Goal: Transaction & Acquisition: Purchase product/service

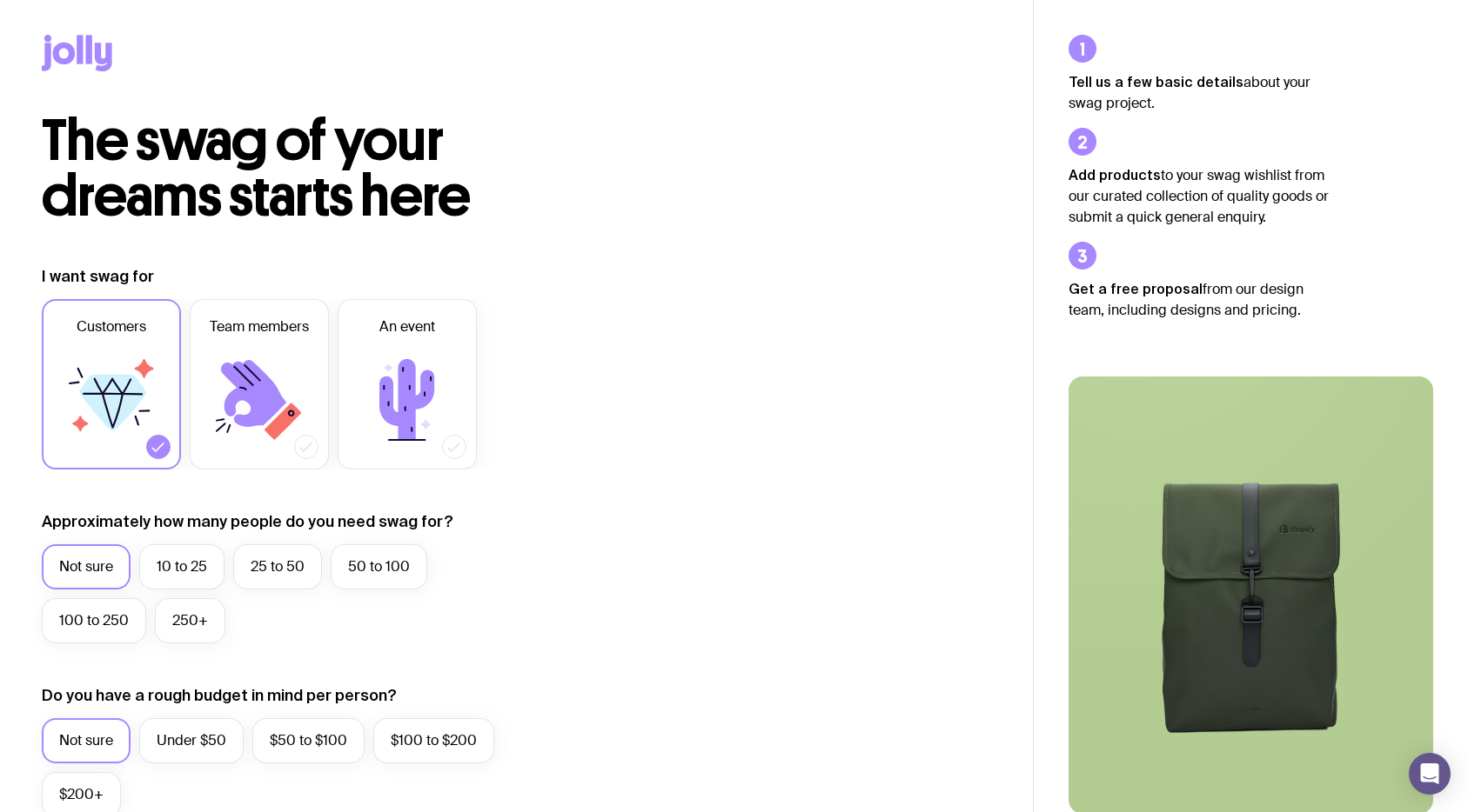
click at [45, 51] on icon at bounding box center [46, 57] width 10 height 28
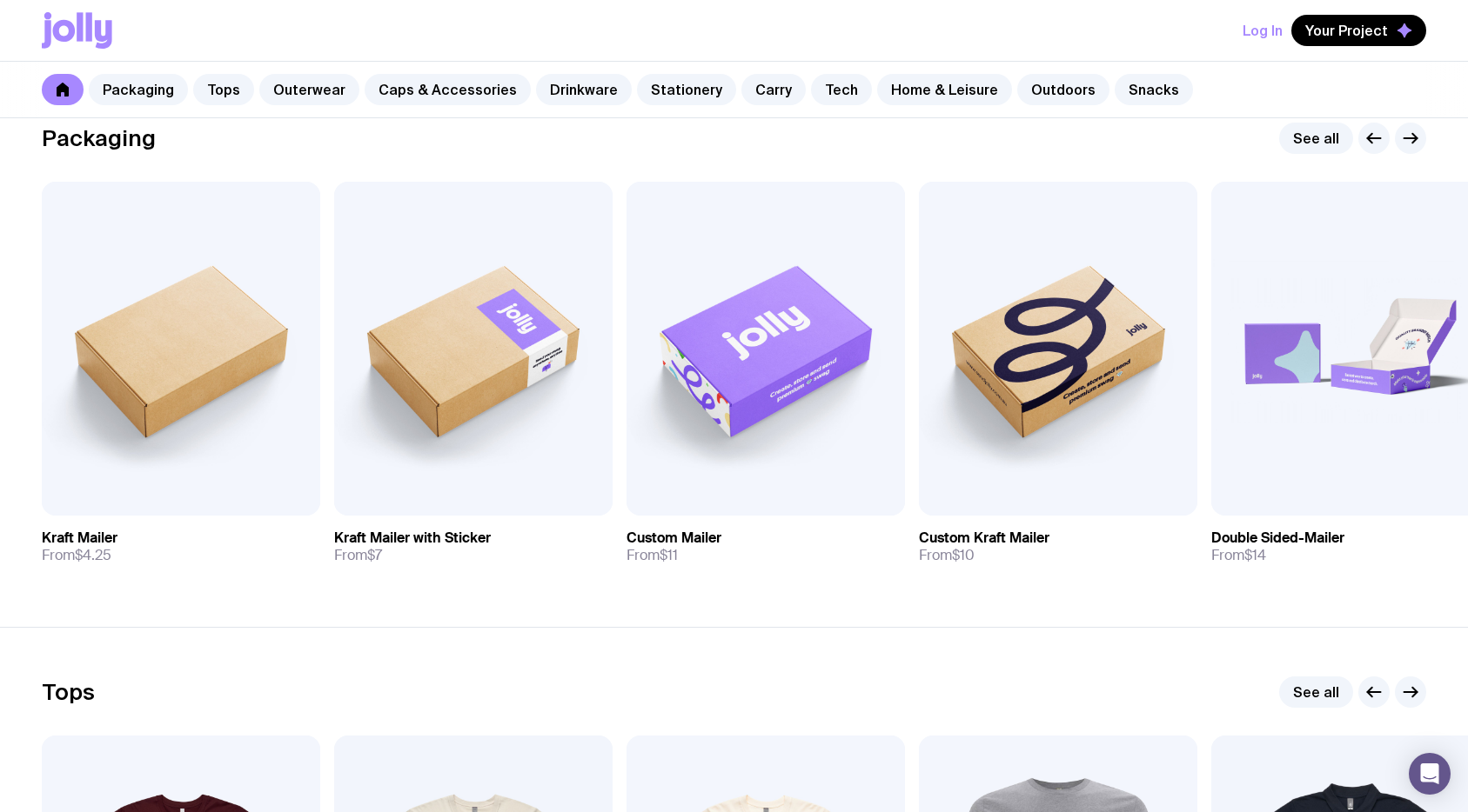
scroll to position [296, 0]
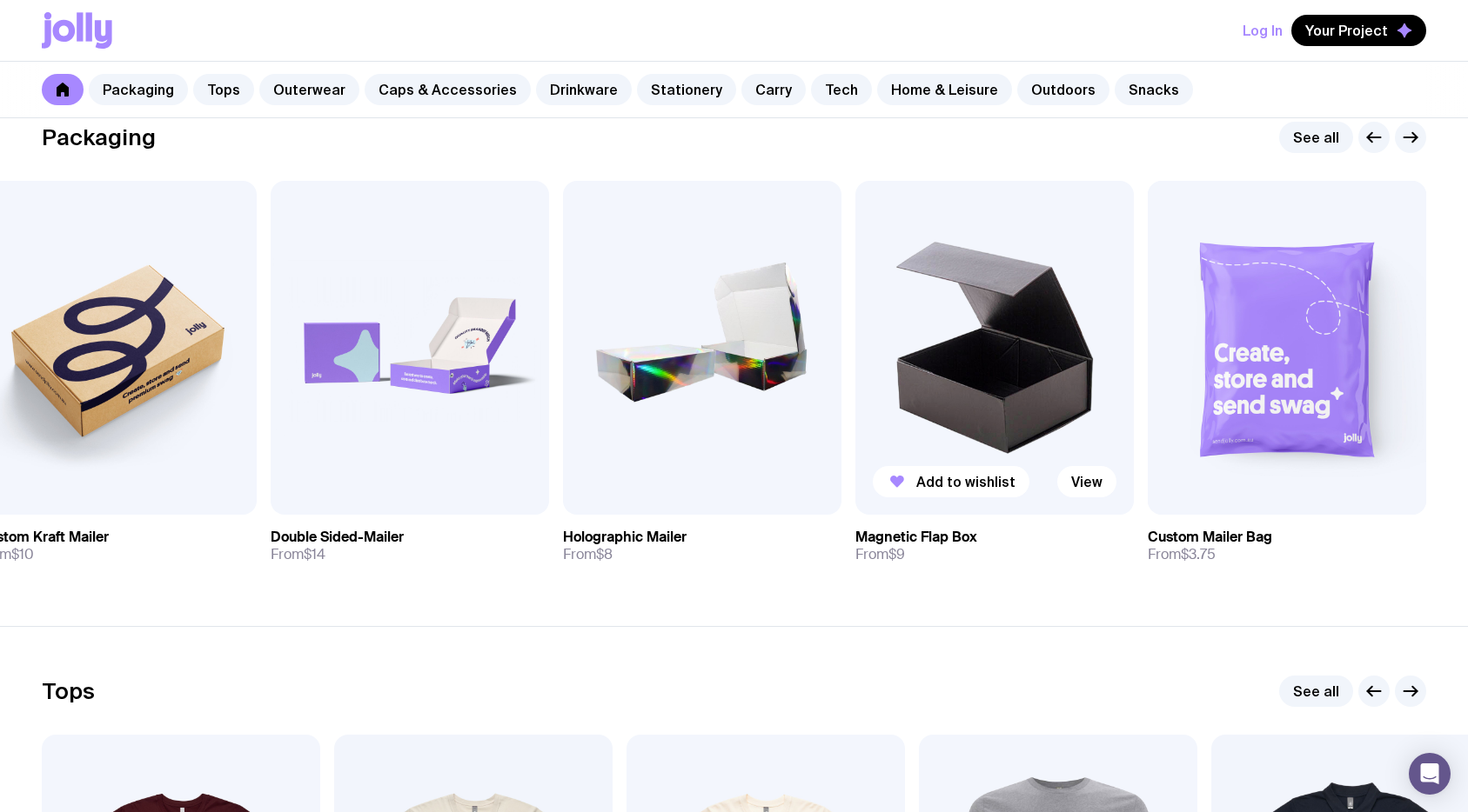
click at [904, 387] on img at bounding box center [994, 348] width 278 height 334
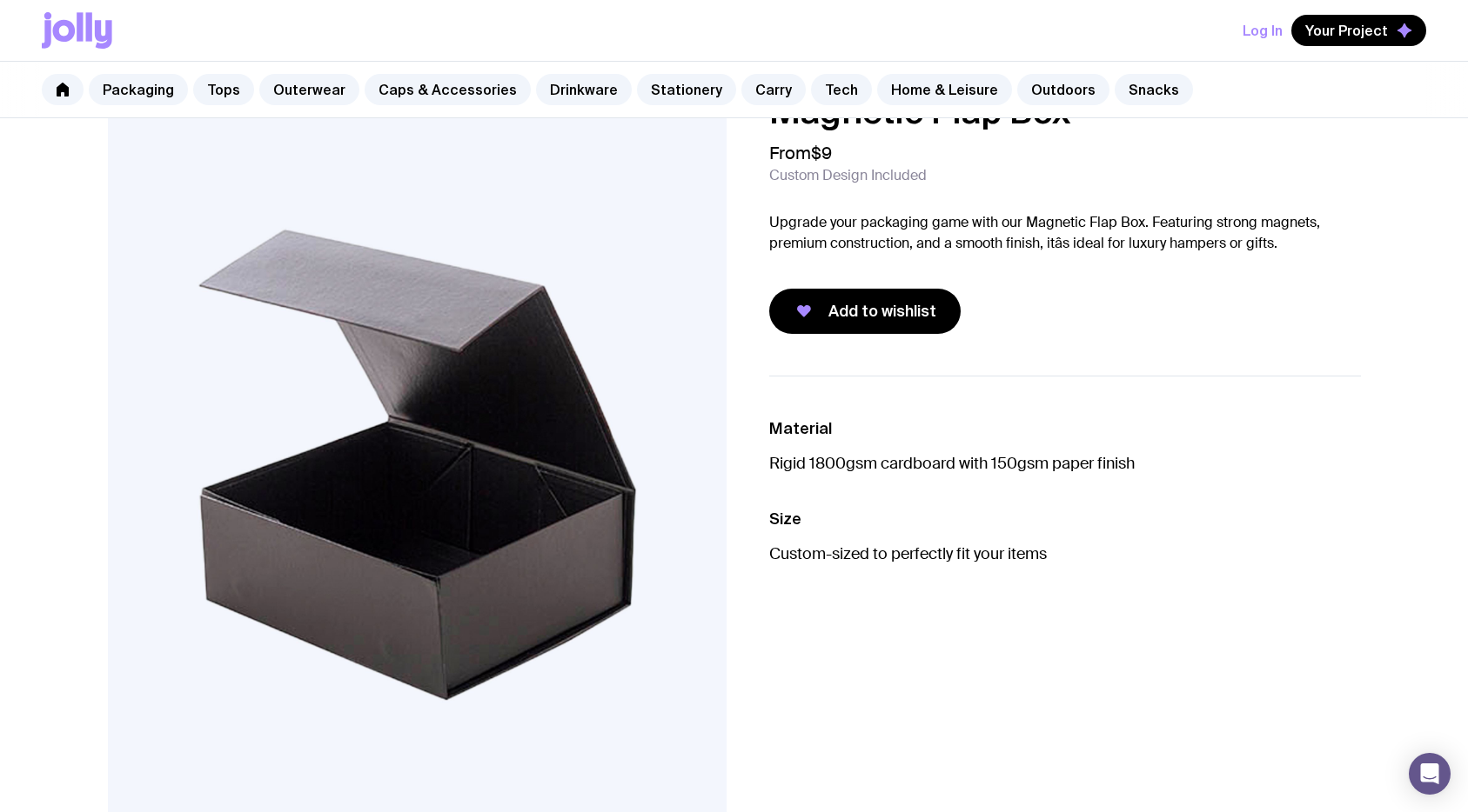
scroll to position [54, 0]
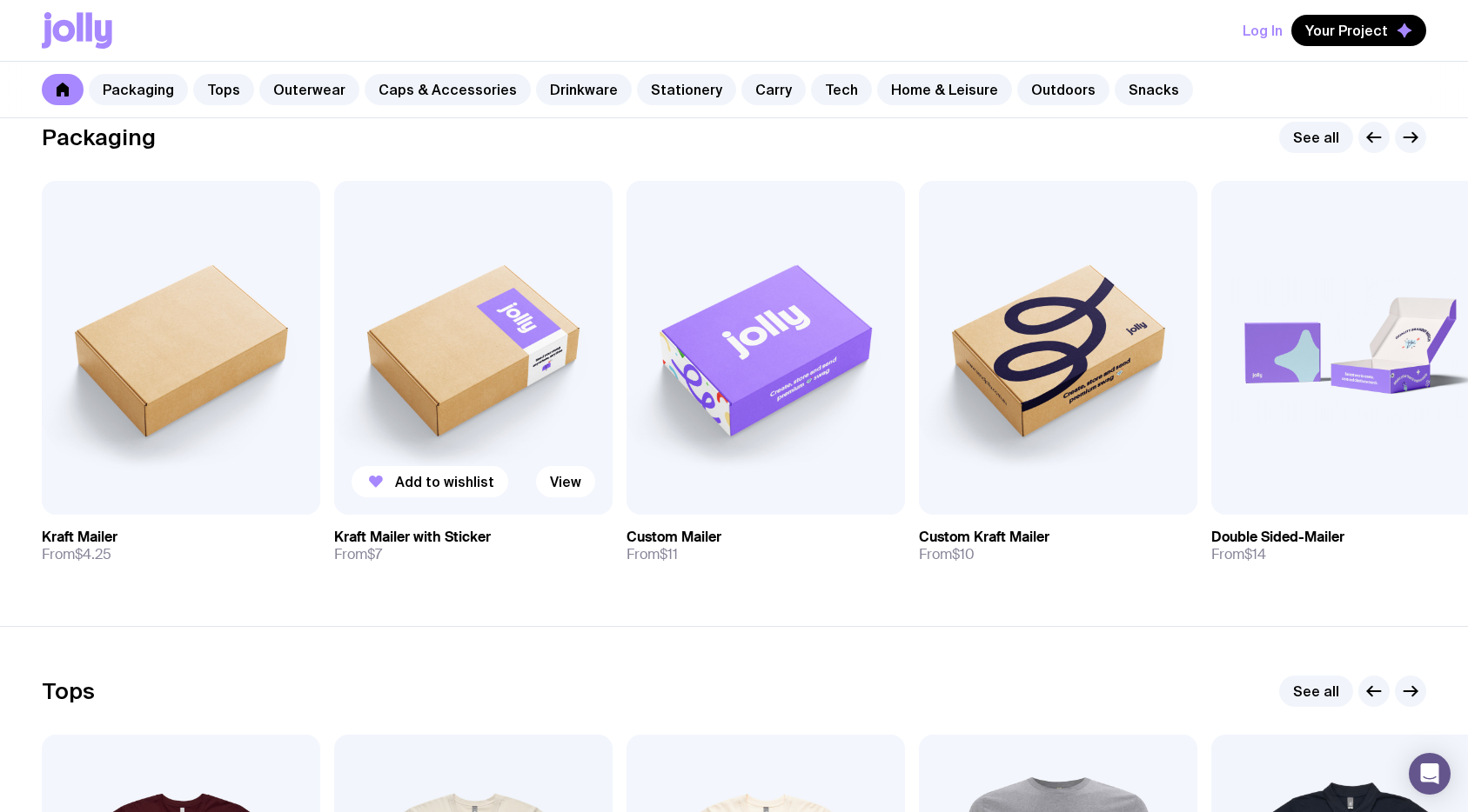
scroll to position [297, 0]
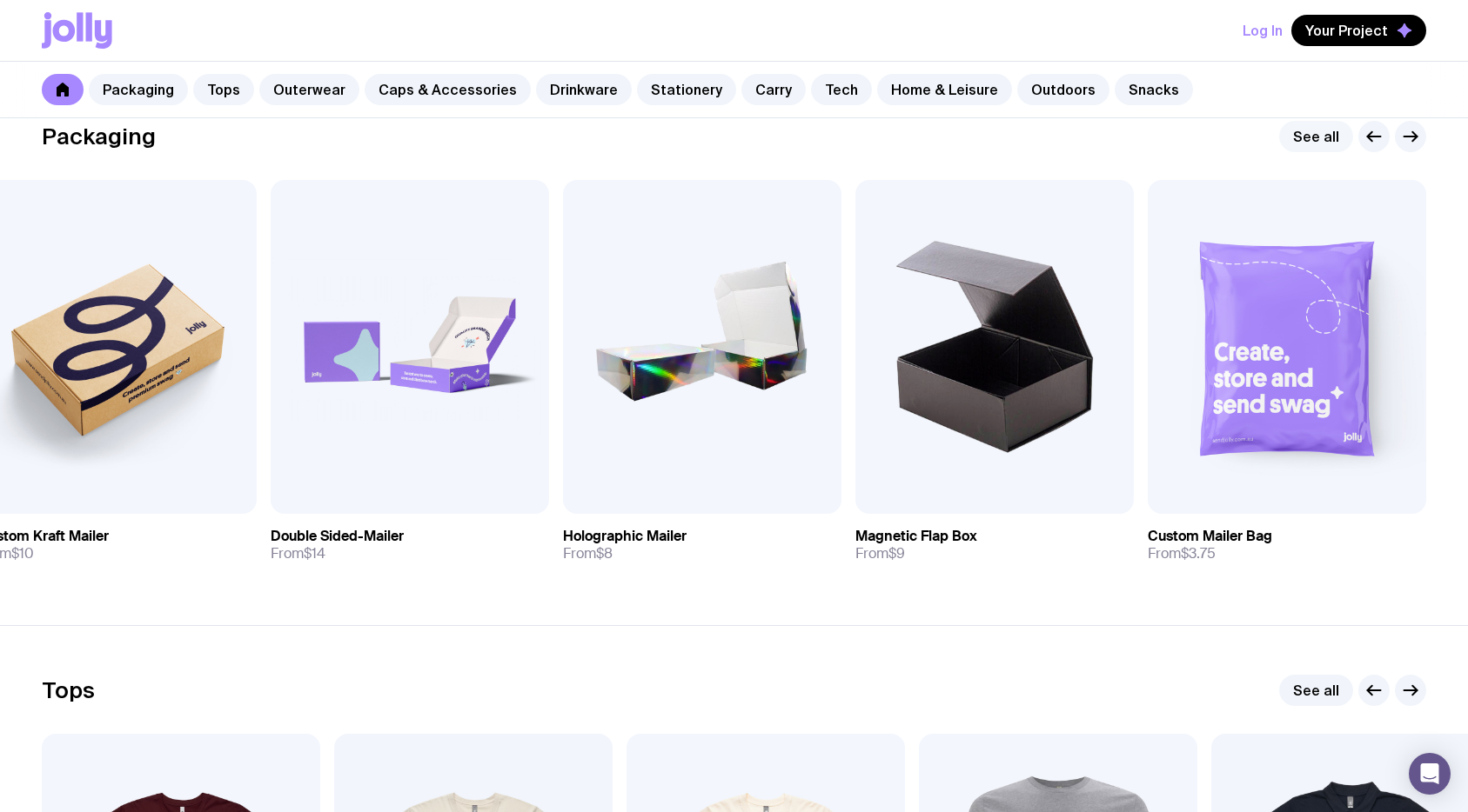
click at [904, 136] on link "See all" at bounding box center [1315, 137] width 74 height 31
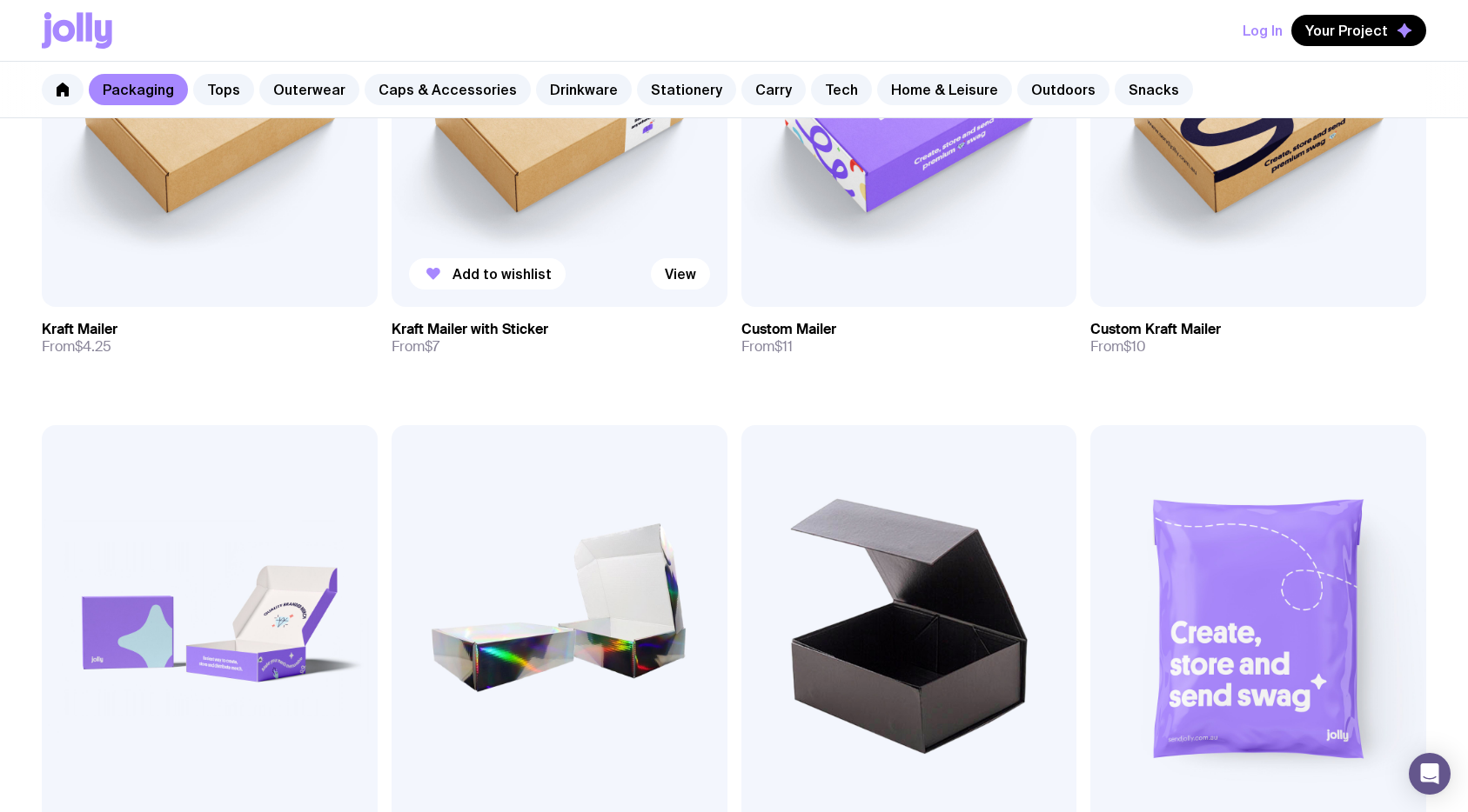
scroll to position [312, 0]
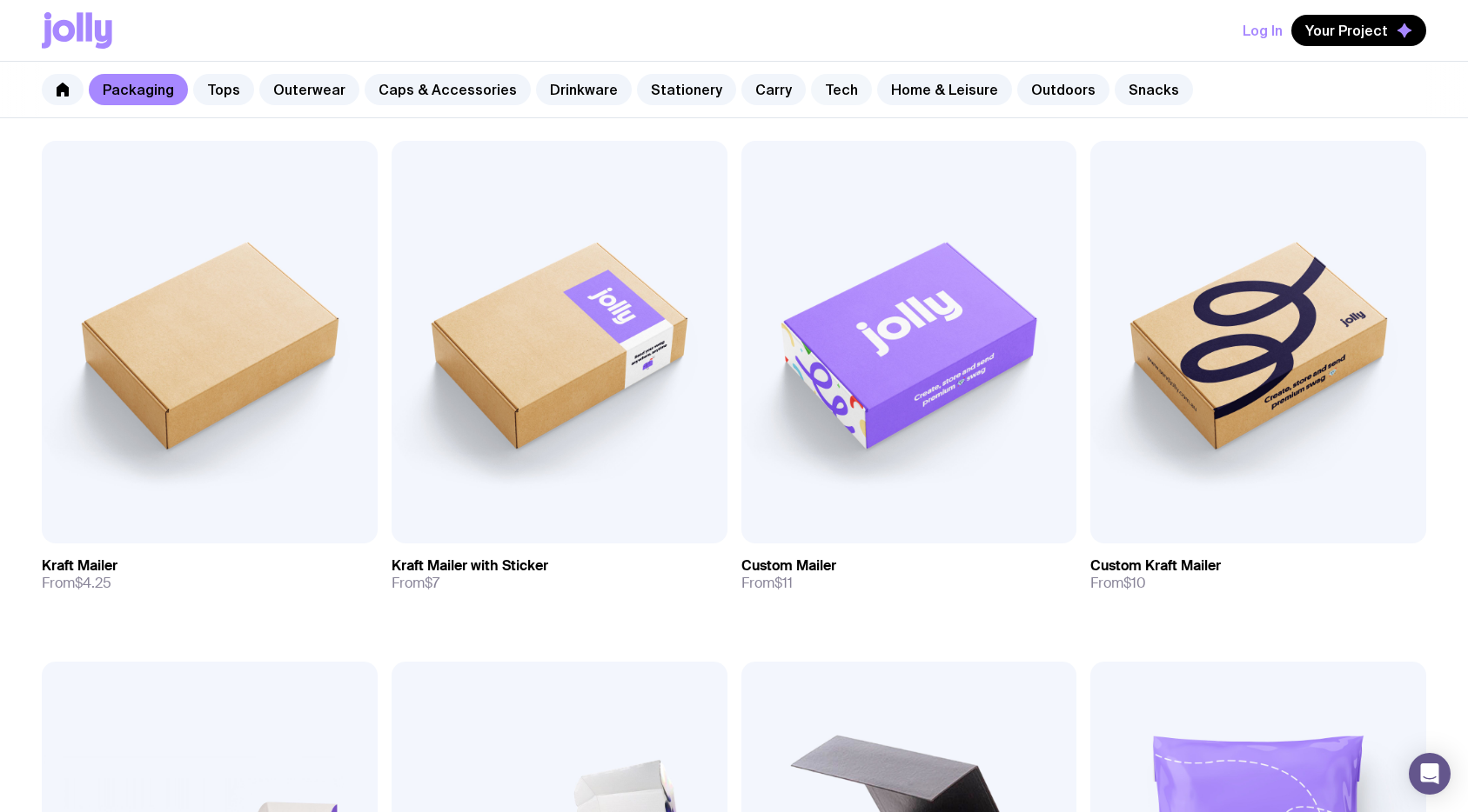
click at [811, 85] on link "Tech" at bounding box center [841, 90] width 61 height 31
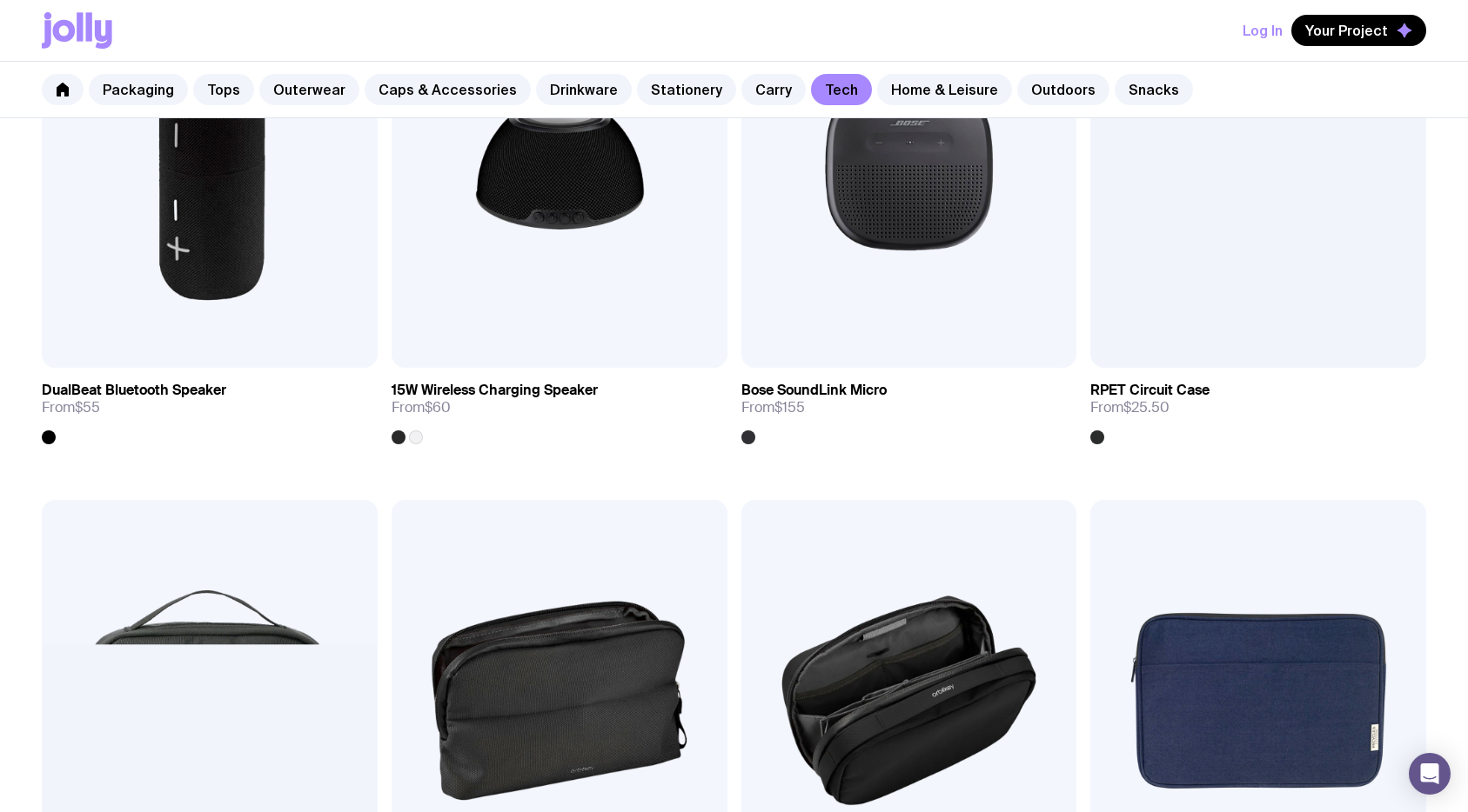
scroll to position [1989, 0]
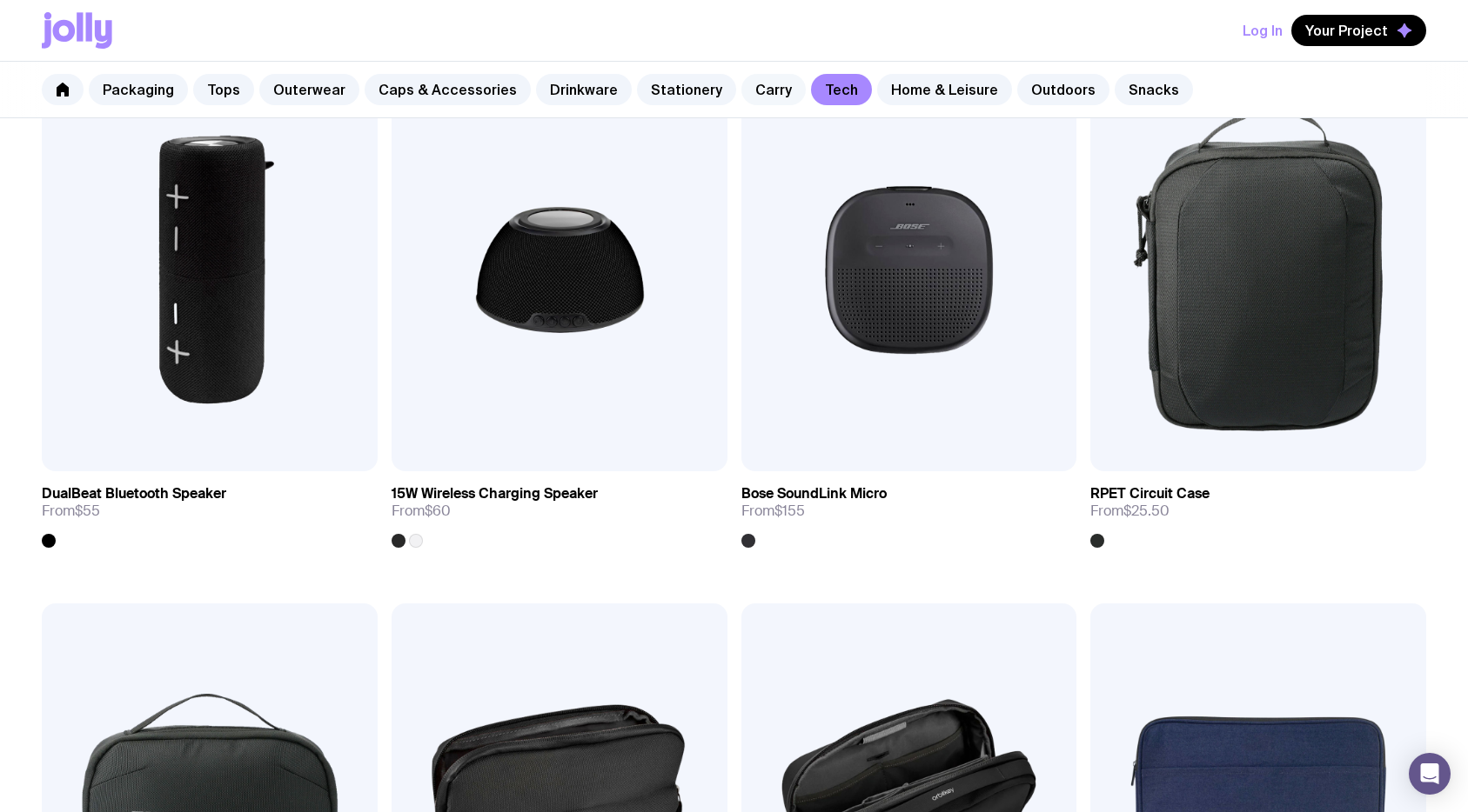
click at [759, 88] on link "Carry" at bounding box center [773, 90] width 65 height 31
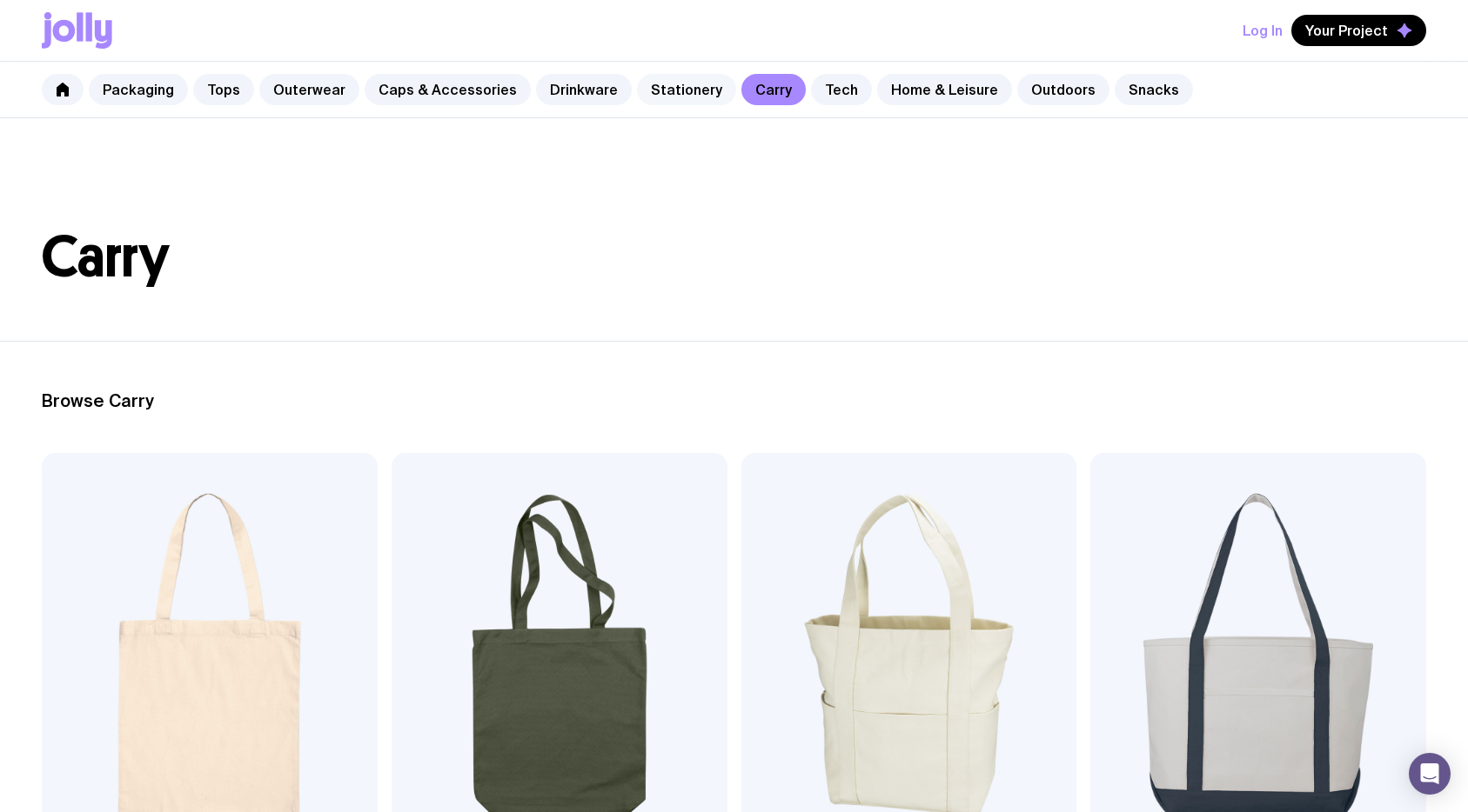
click at [656, 88] on link "Stationery" at bounding box center [687, 90] width 99 height 31
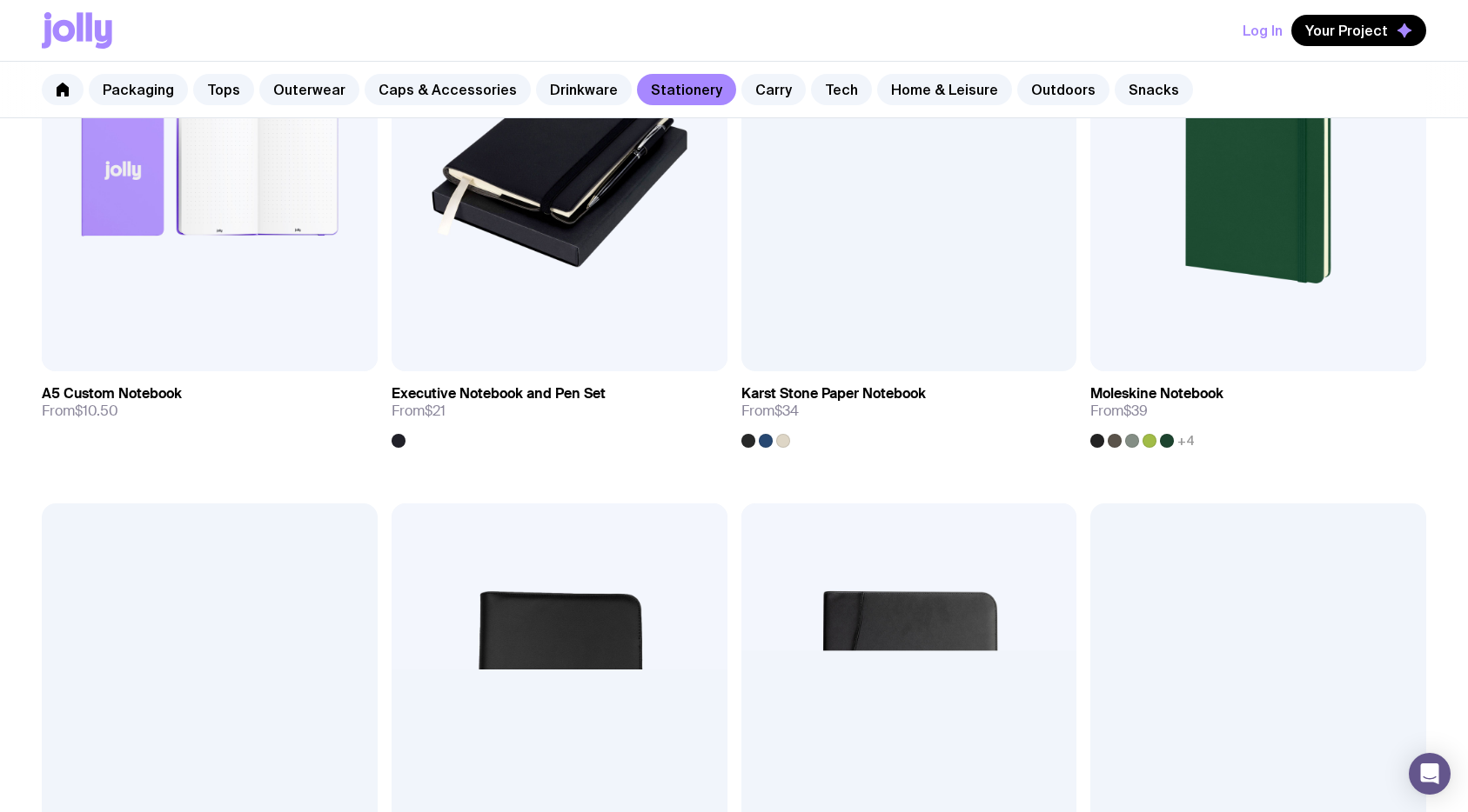
scroll to position [1530, 0]
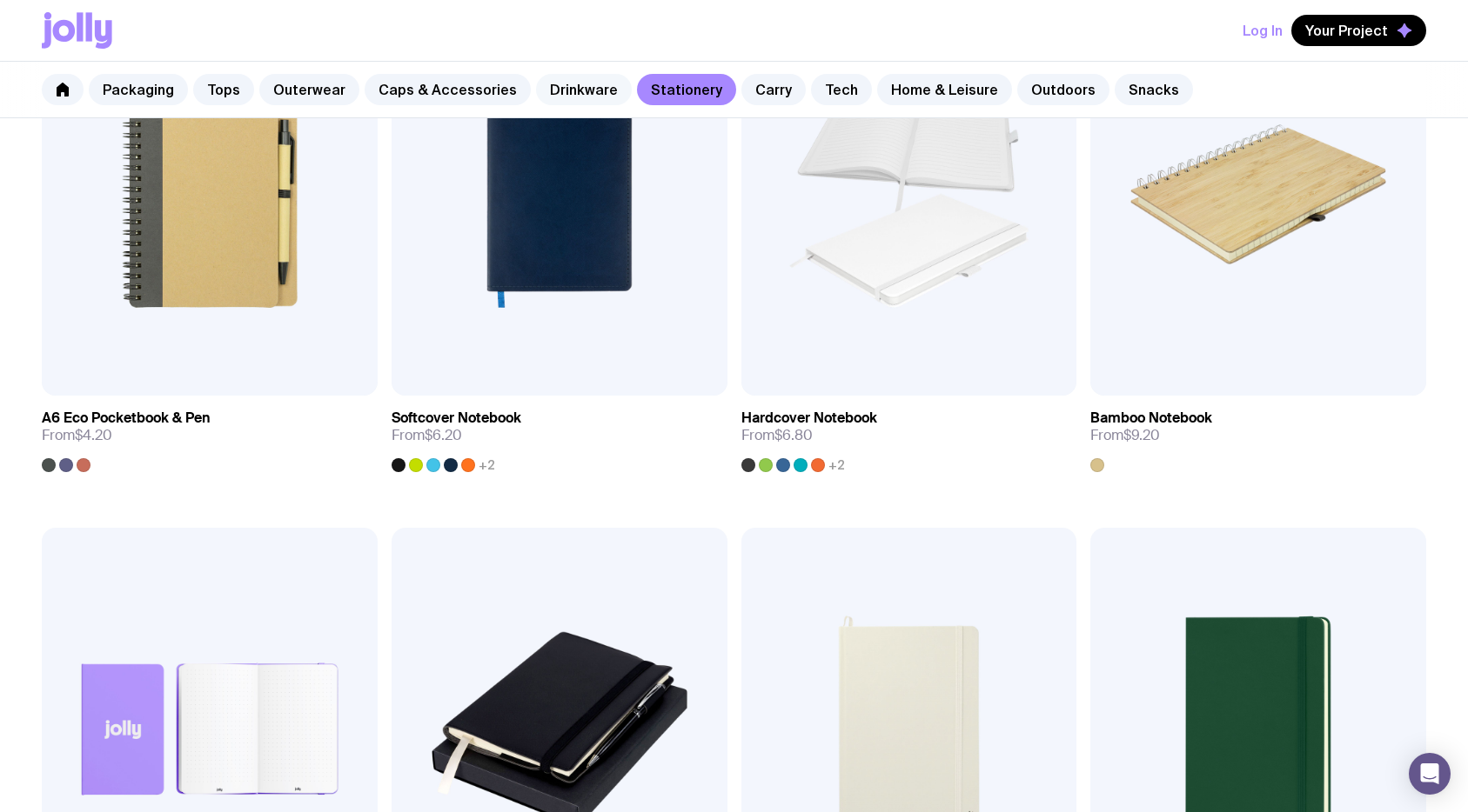
click at [567, 87] on link "Drinkware" at bounding box center [584, 90] width 96 height 31
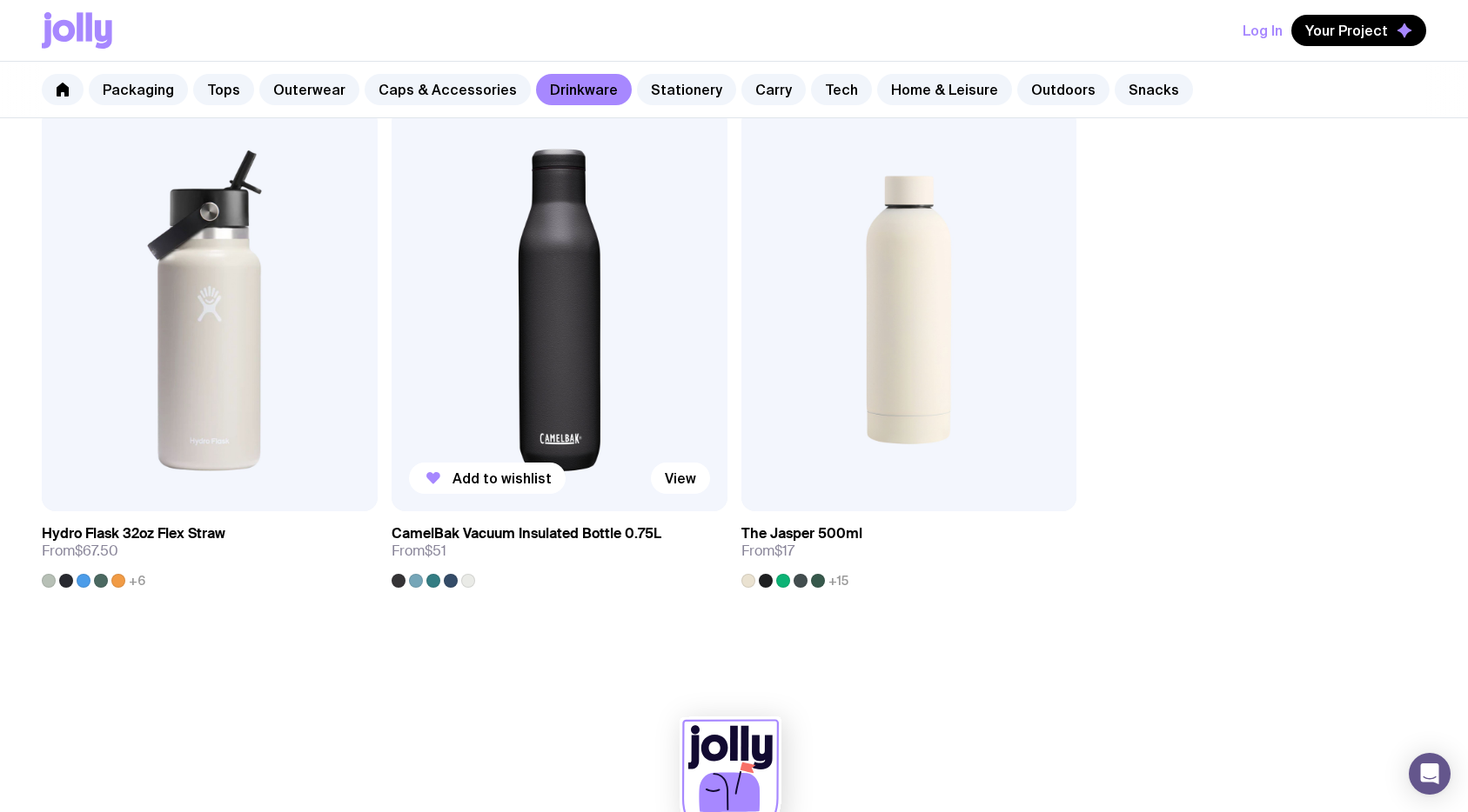
scroll to position [3004, 0]
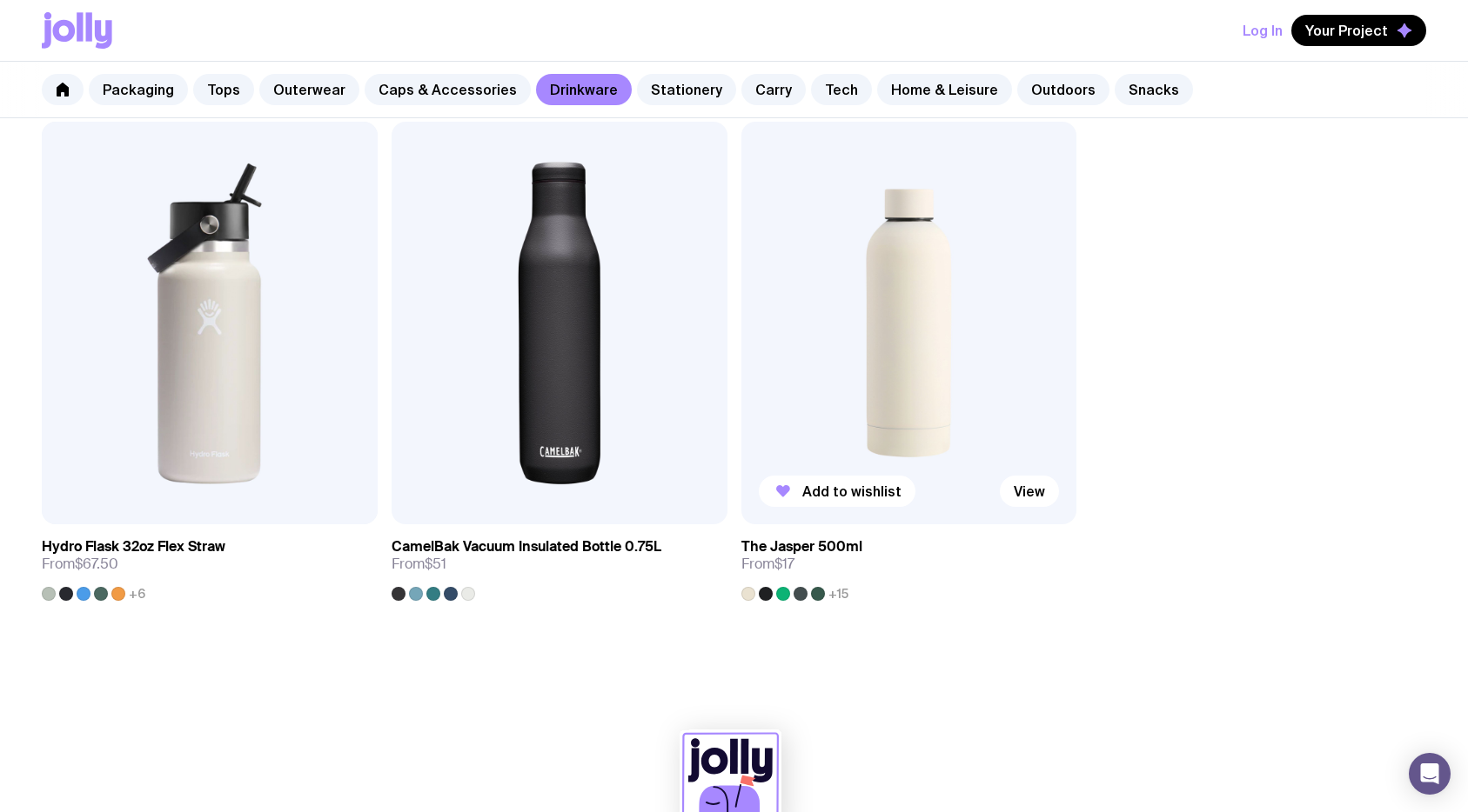
click at [866, 399] on img at bounding box center [908, 323] width 336 height 403
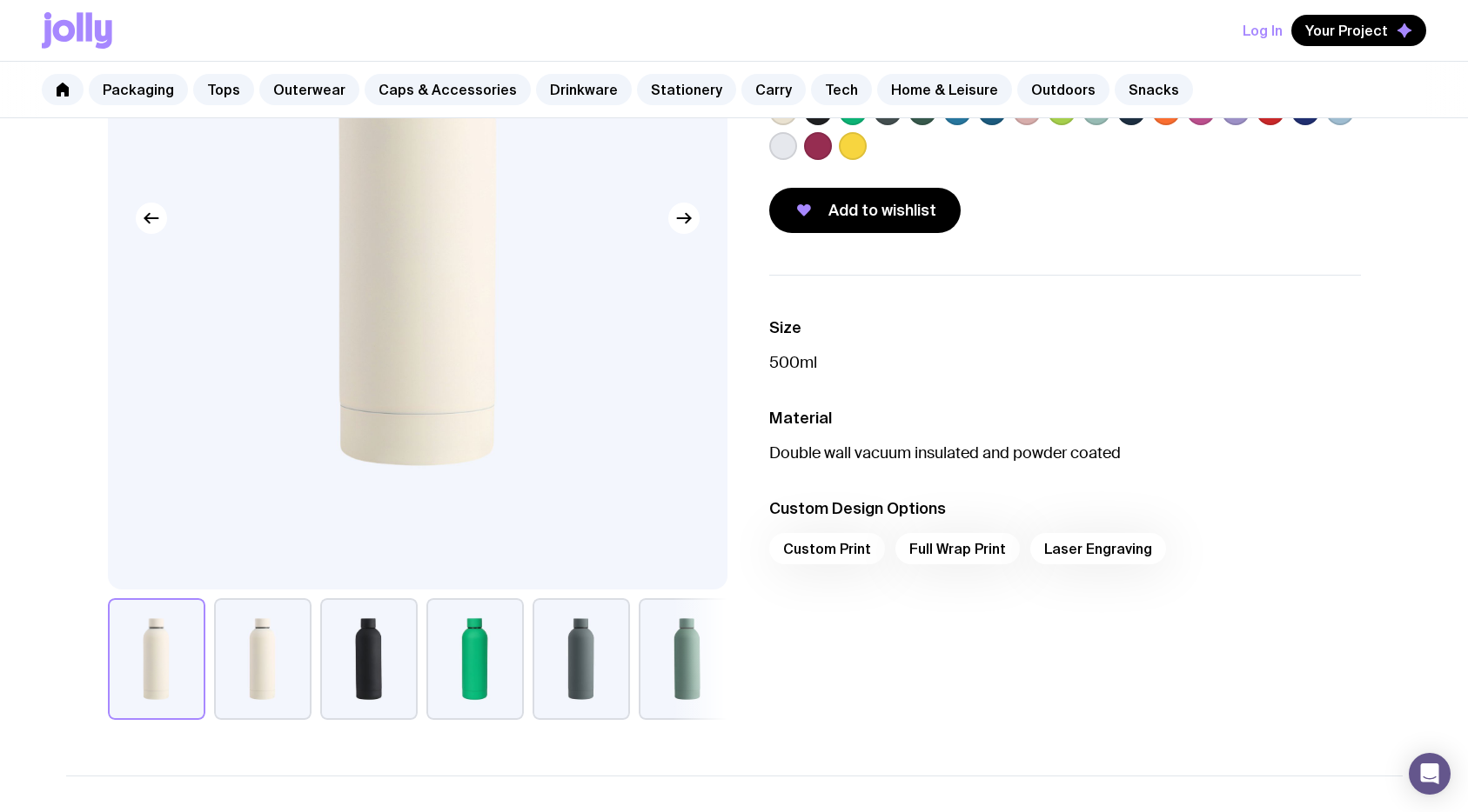
scroll to position [293, 0]
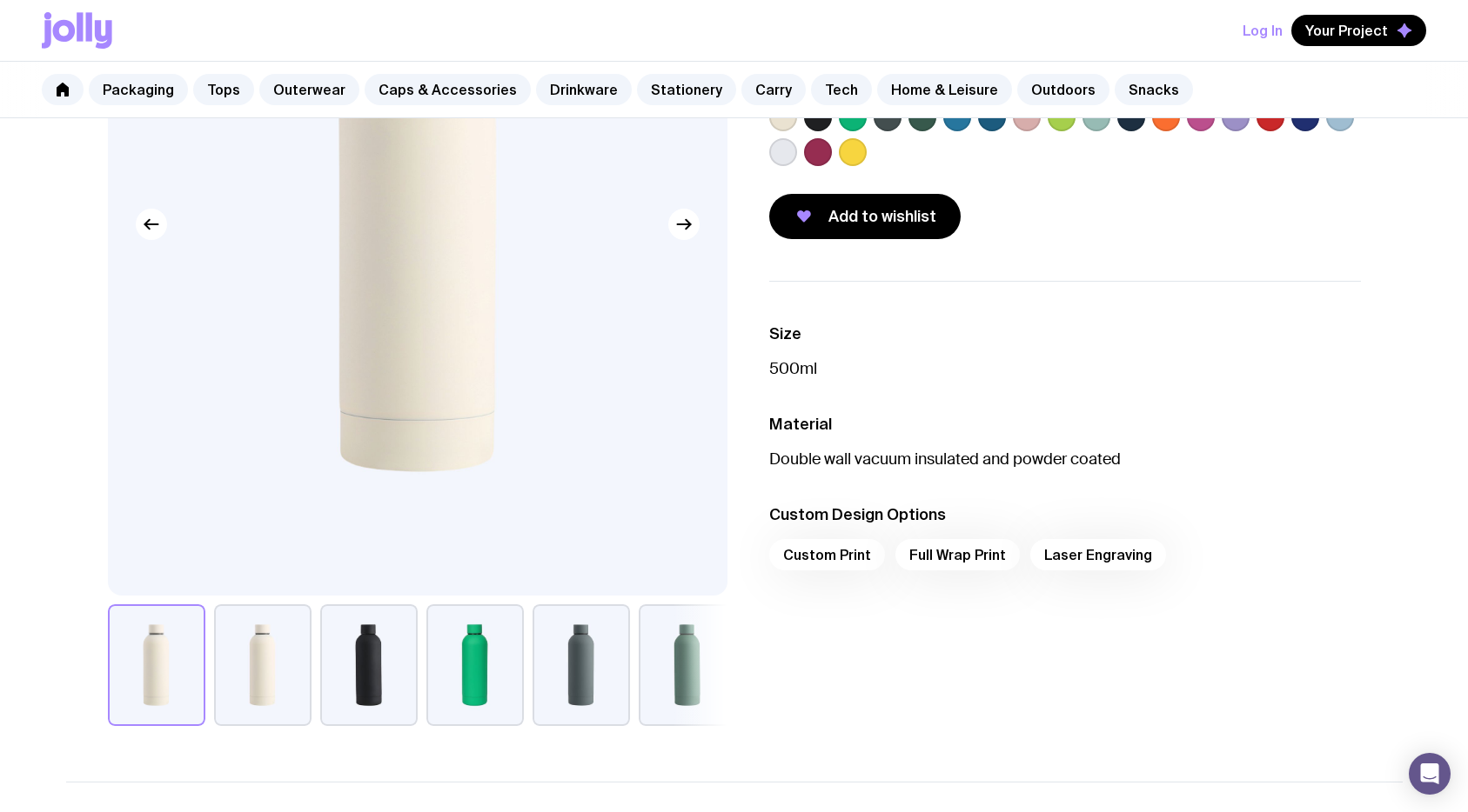
click at [854, 558] on div "Custom Print Full Wrap Print Laser Engraving" at bounding box center [1064, 560] width 592 height 42
click at [826, 551] on div "Custom Print Full Wrap Print Laser Engraving" at bounding box center [1064, 560] width 592 height 42
click at [904, 553] on div "Custom Print Full Wrap Print Laser Engraving" at bounding box center [1064, 560] width 592 height 42
click at [843, 553] on div "Custom Print Full Wrap Print Laser Engraving" at bounding box center [1064, 560] width 592 height 42
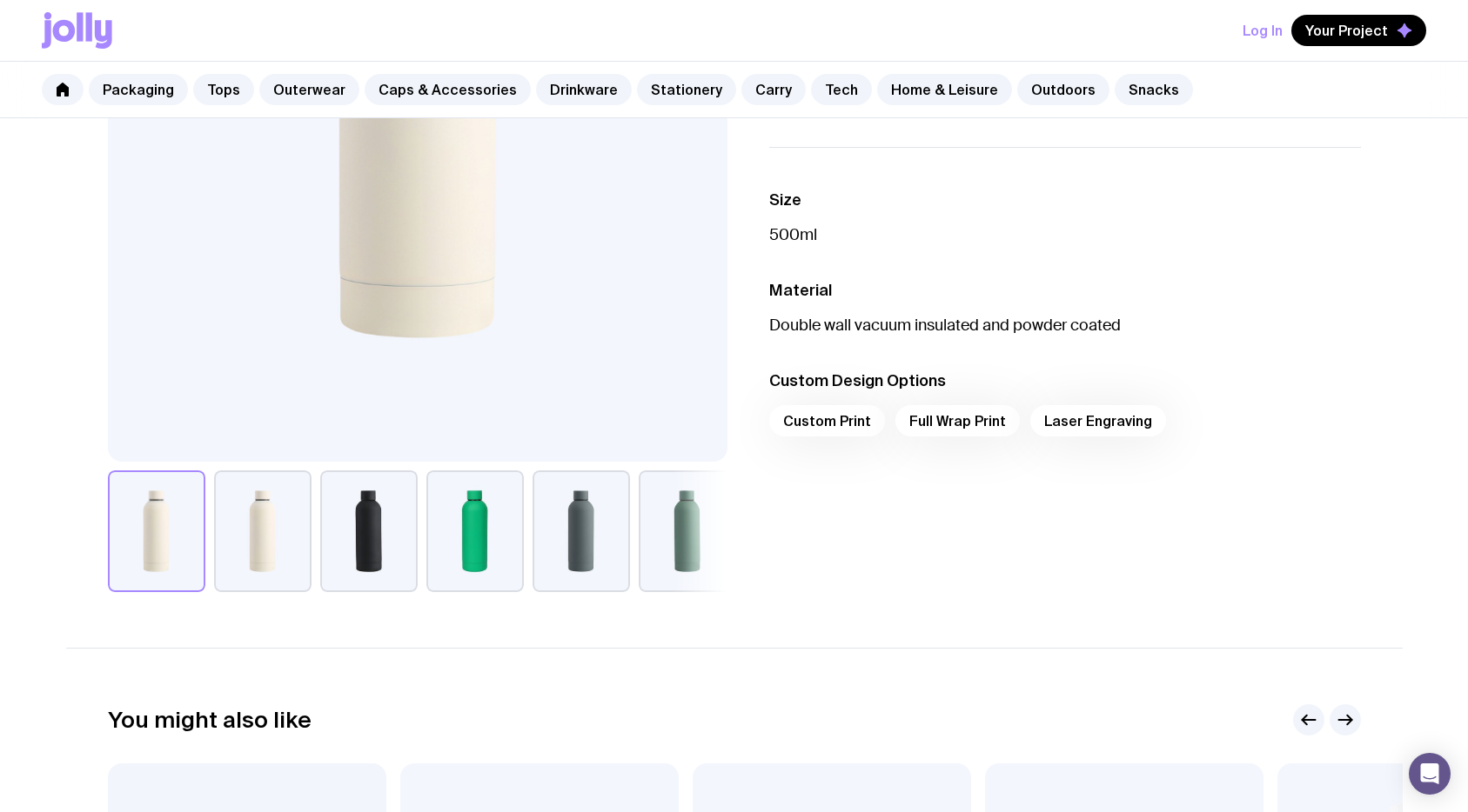
scroll to position [435, 0]
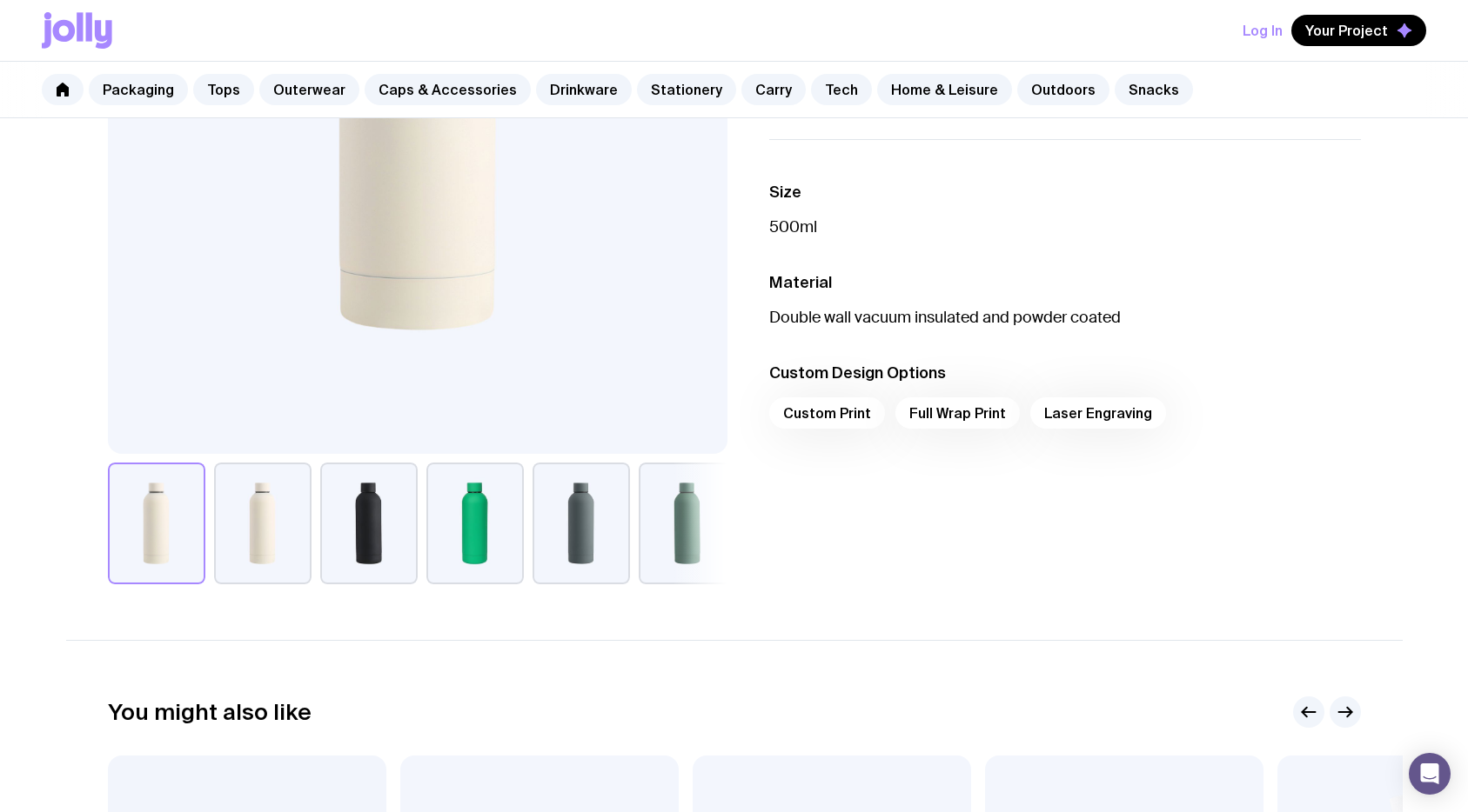
click at [350, 502] on button "button" at bounding box center [369, 524] width 98 height 122
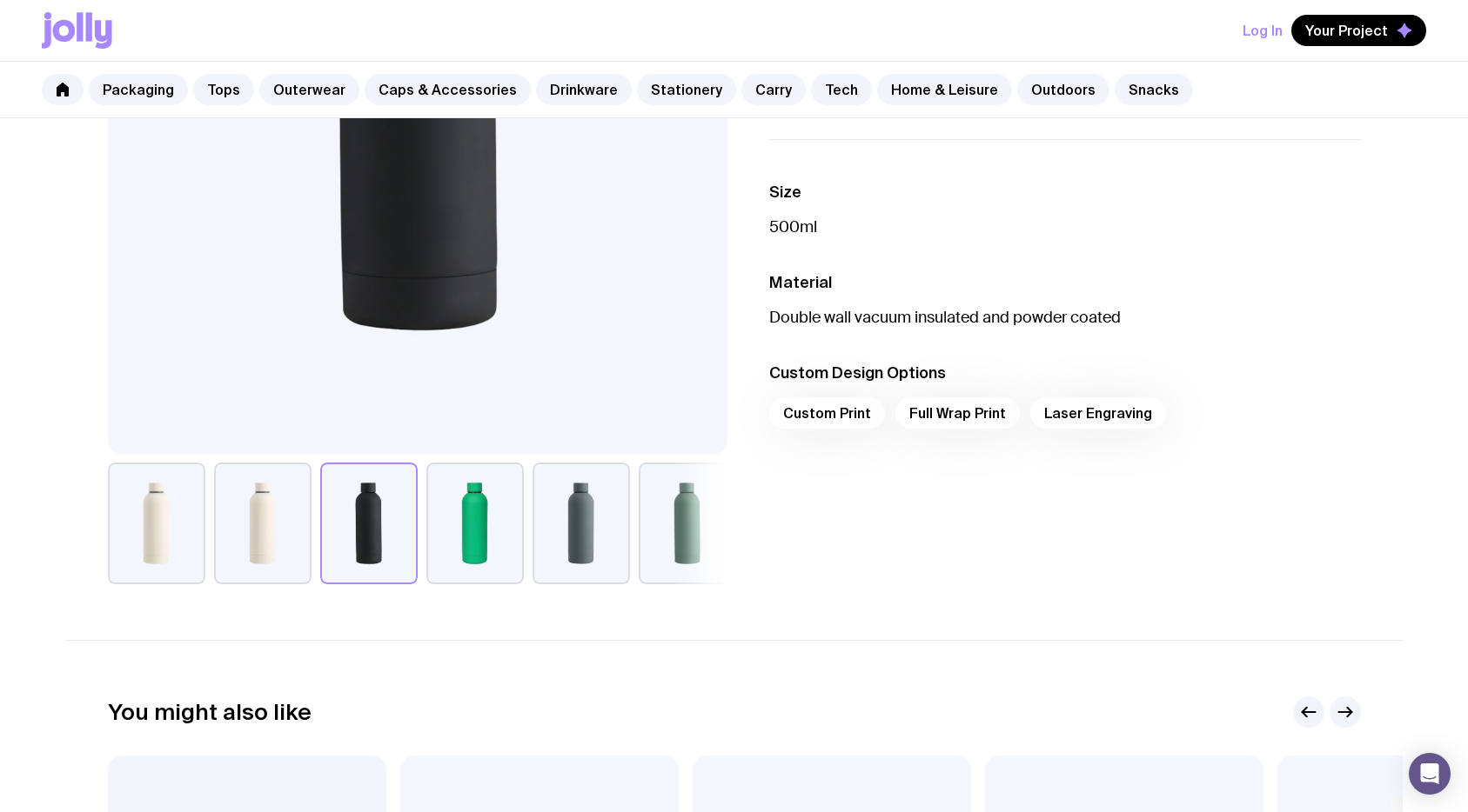
scroll to position [0, 0]
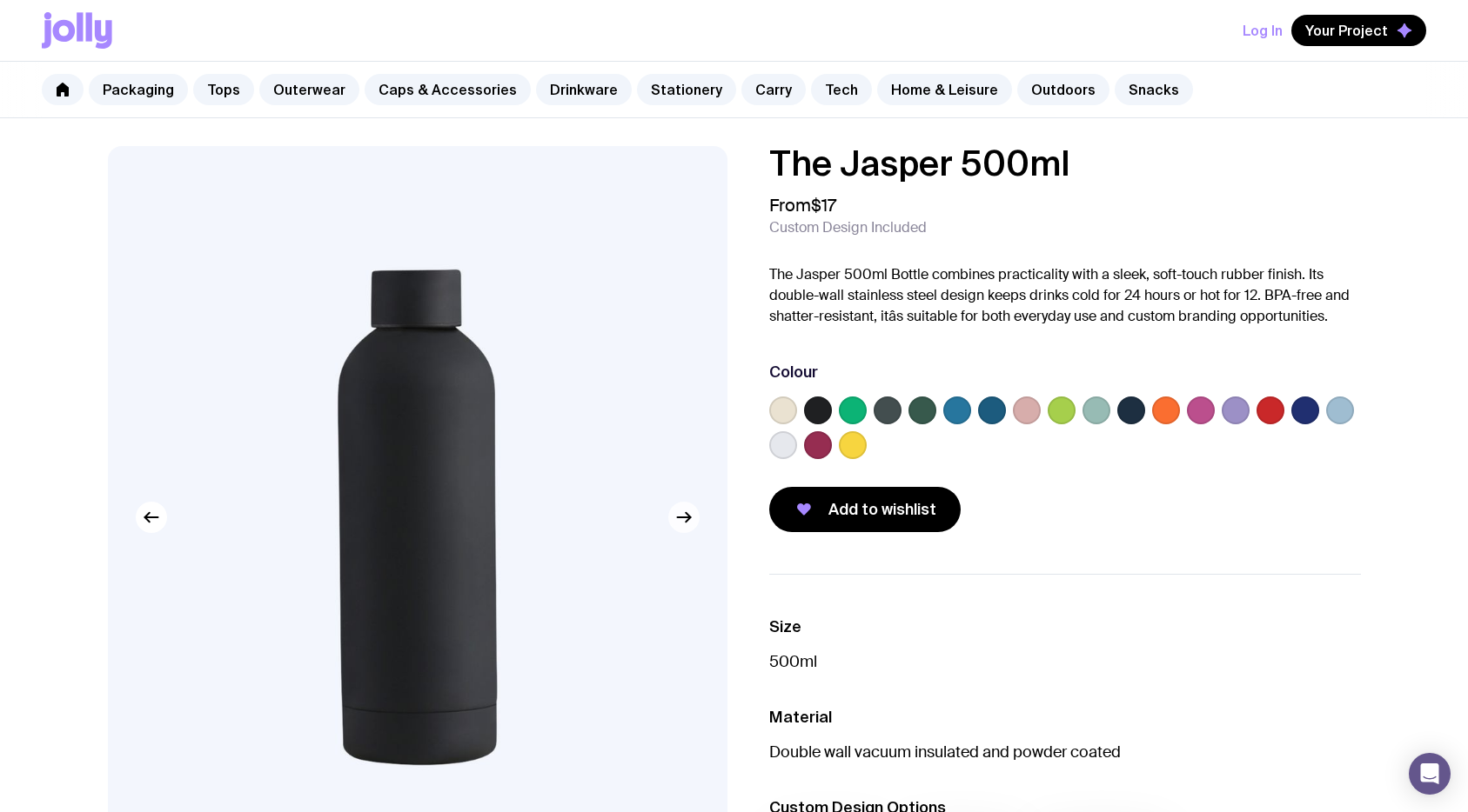
click at [697, 518] on button "button" at bounding box center [684, 518] width 31 height 31
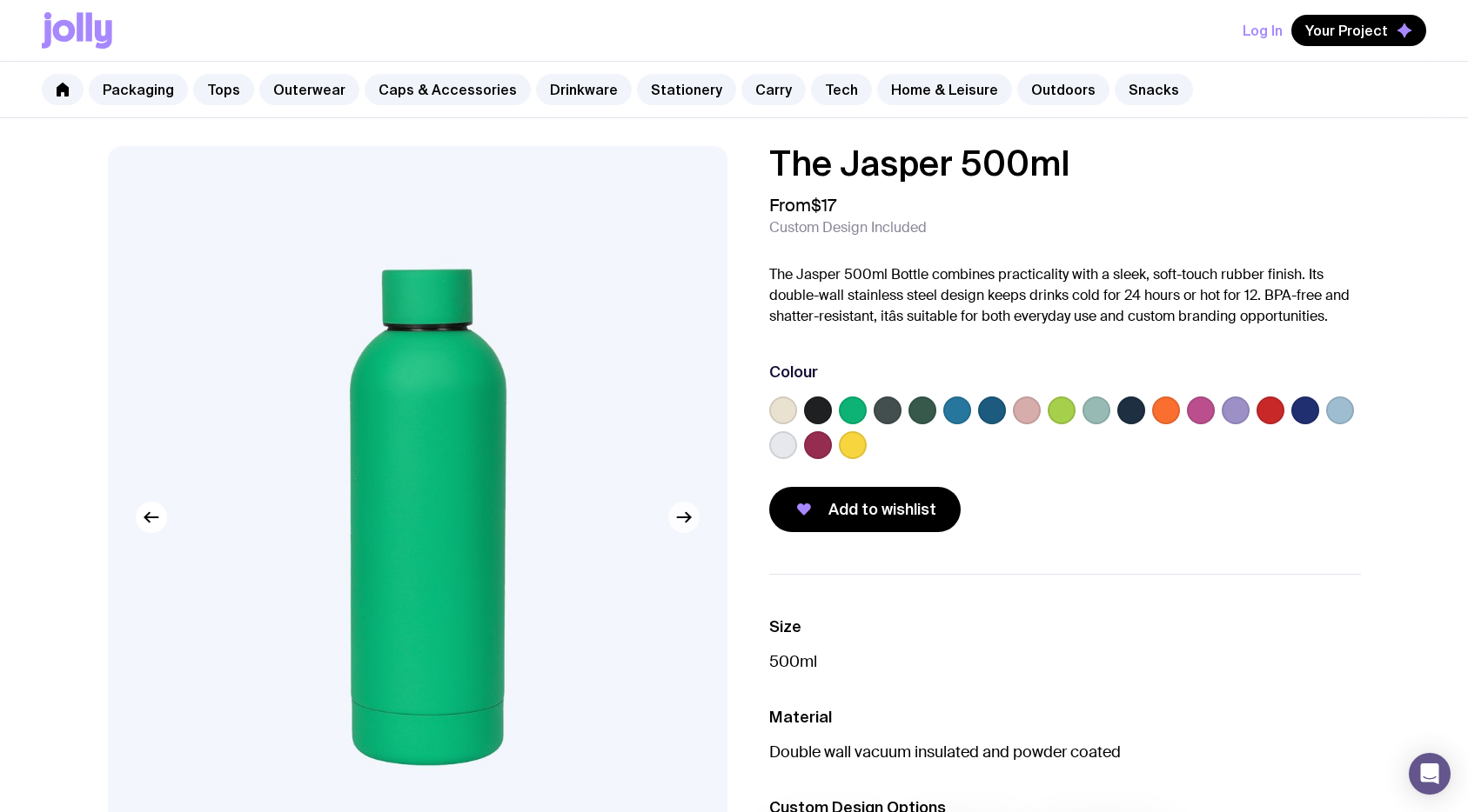
click at [697, 518] on button "button" at bounding box center [684, 518] width 31 height 31
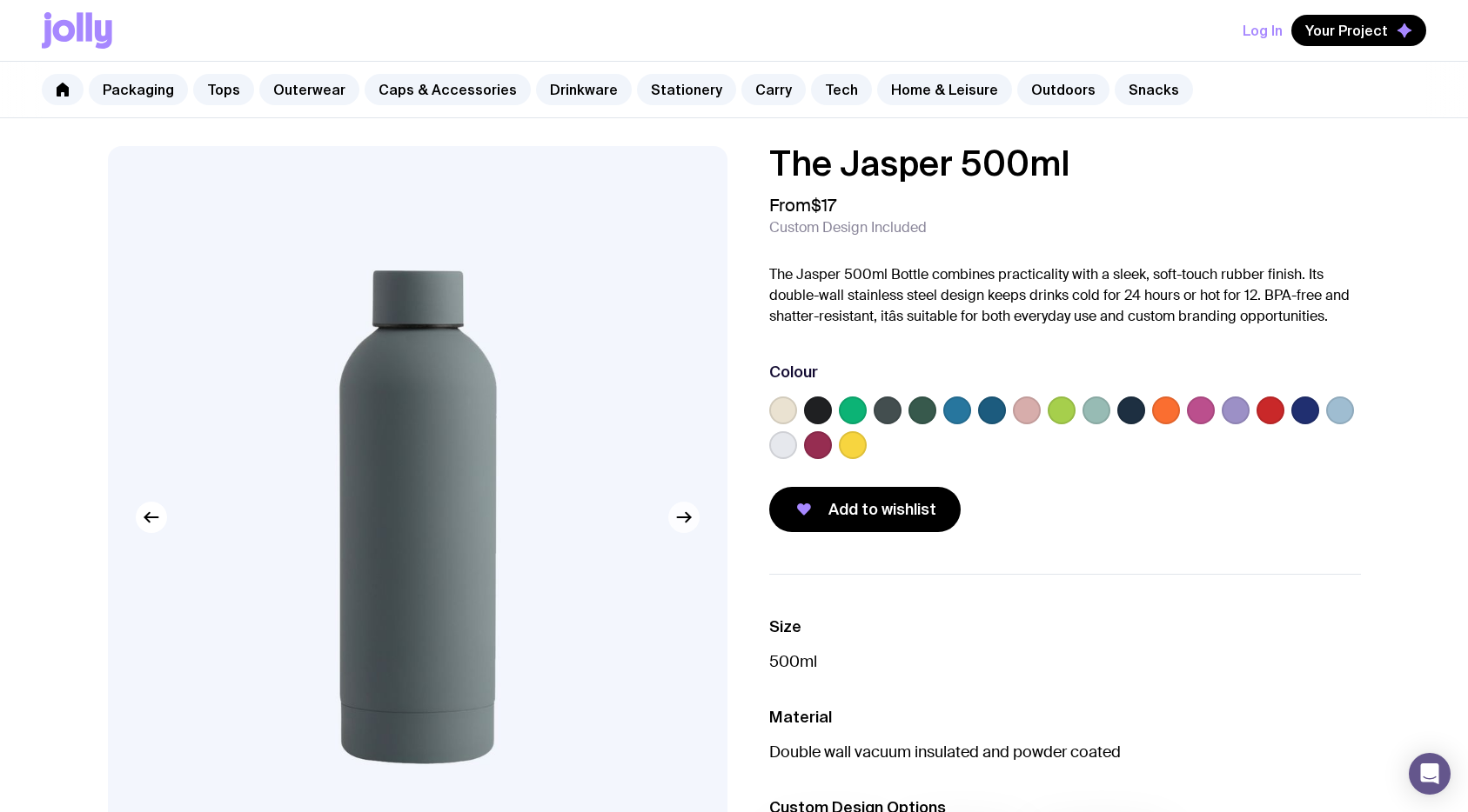
click at [697, 518] on button "button" at bounding box center [684, 518] width 31 height 31
